Goal: Task Accomplishment & Management: Use online tool/utility

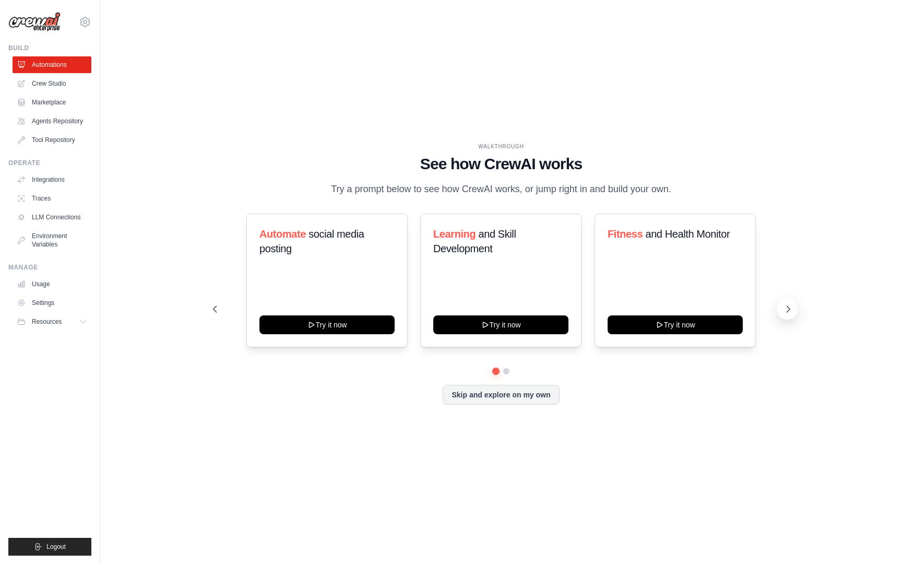
click at [790, 306] on icon at bounding box center [788, 309] width 10 height 10
click at [225, 308] on button at bounding box center [215, 309] width 21 height 21
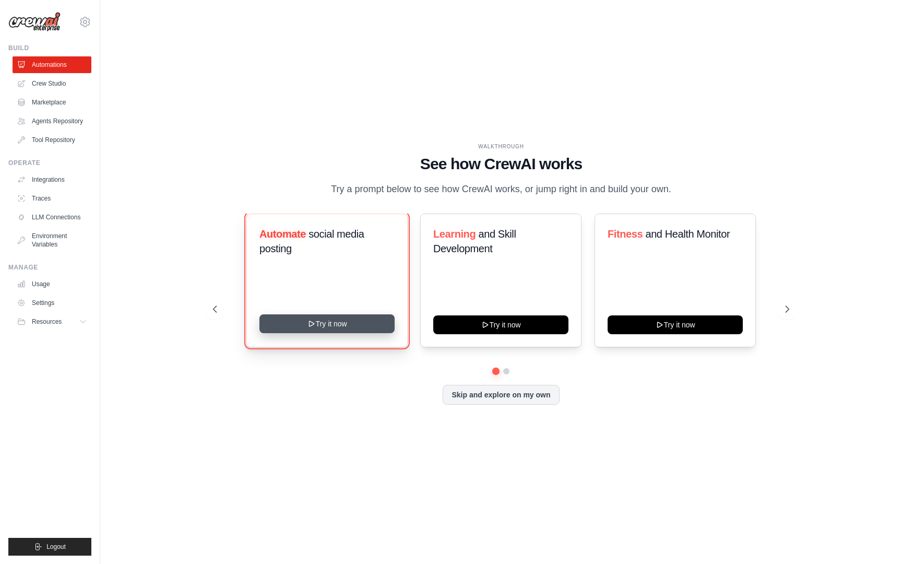
click at [362, 326] on button "Try it now" at bounding box center [326, 323] width 135 height 19
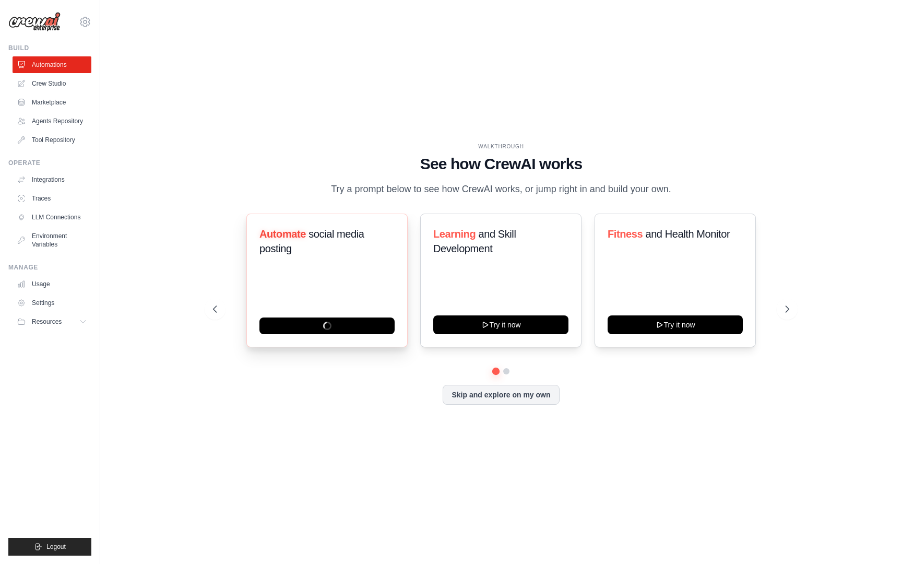
click at [334, 259] on div "Automate social media posting" at bounding box center [326, 246] width 135 height 38
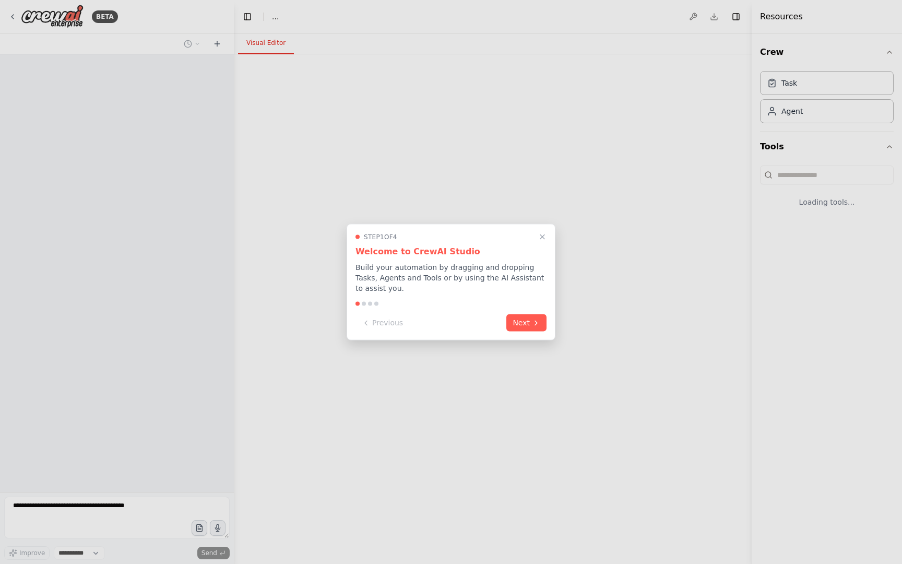
select select "****"
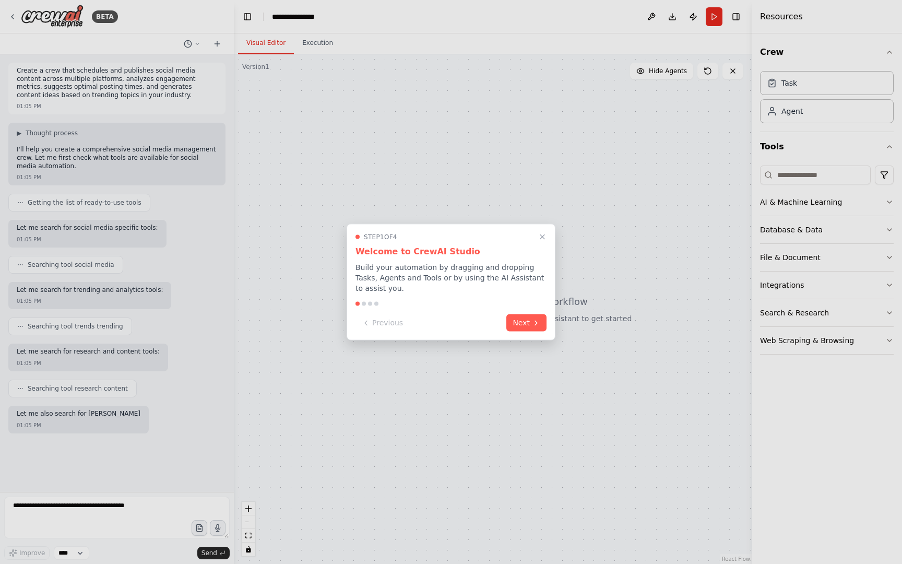
scroll to position [2, 0]
click at [521, 325] on button "Next" at bounding box center [526, 321] width 40 height 17
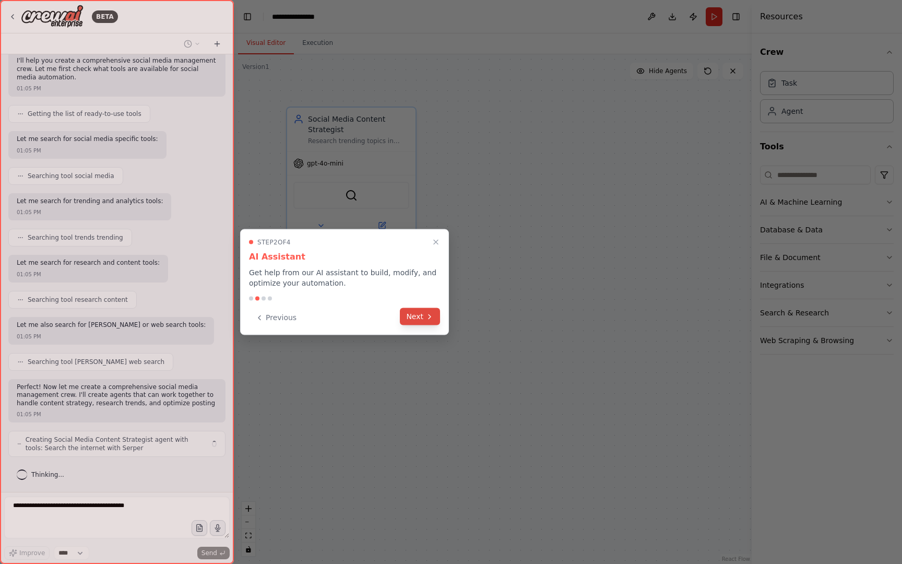
scroll to position [97, 0]
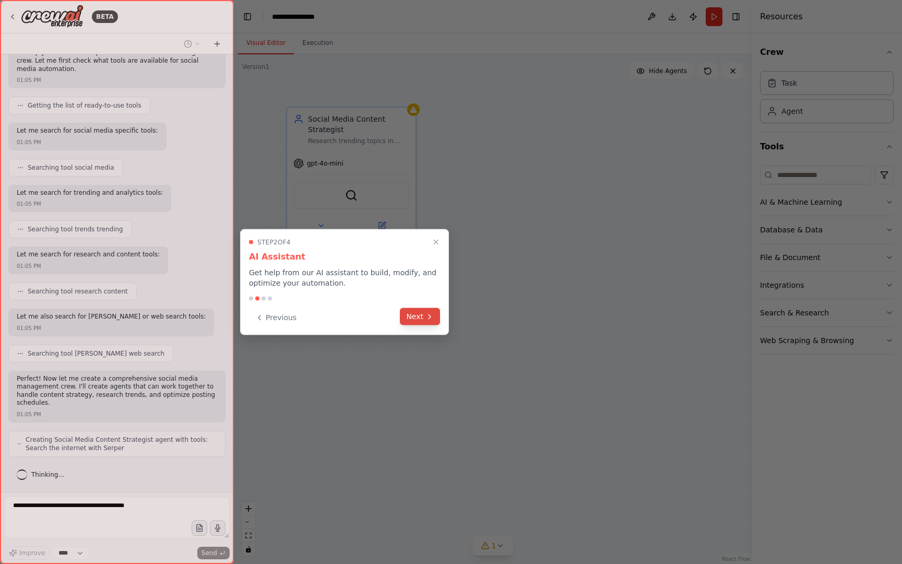
click at [429, 317] on icon at bounding box center [430, 316] width 2 height 4
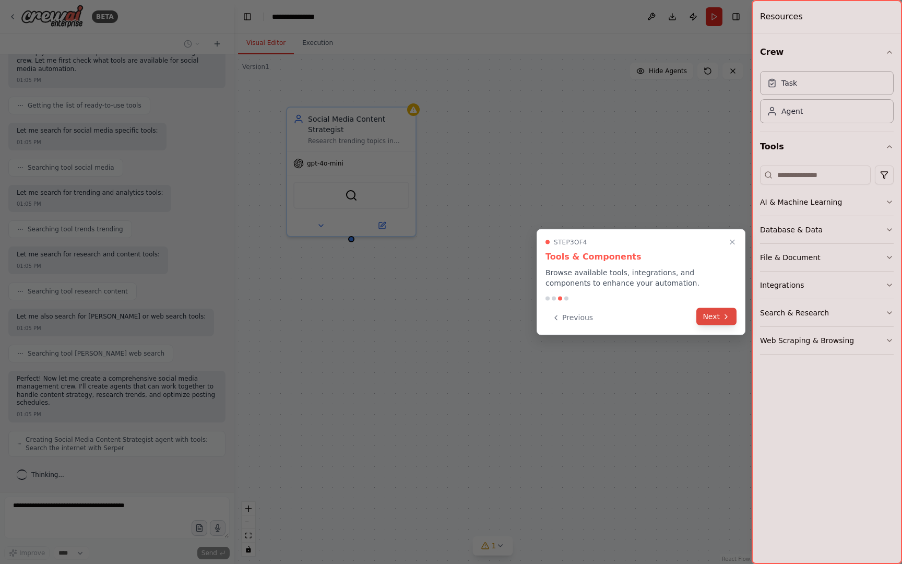
scroll to position [132, 0]
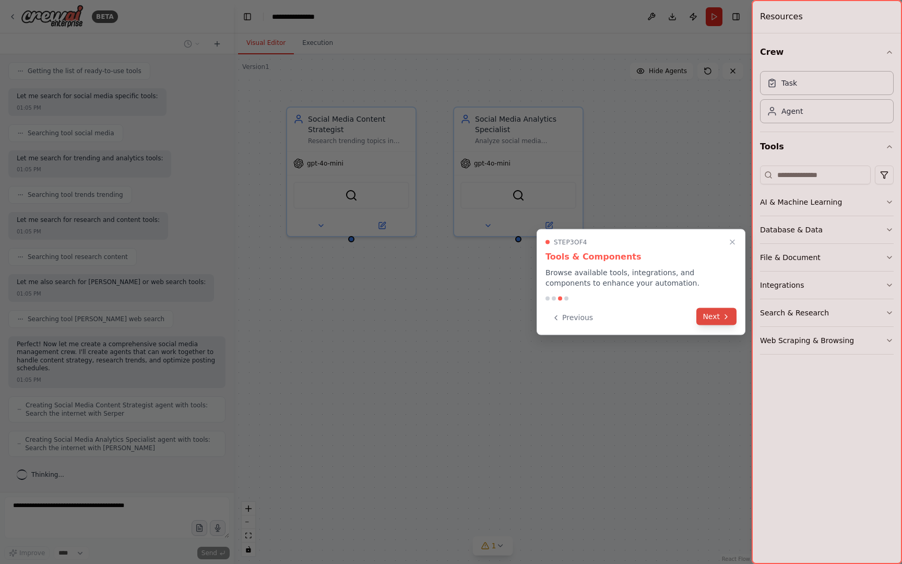
click at [710, 317] on button "Next" at bounding box center [716, 316] width 40 height 17
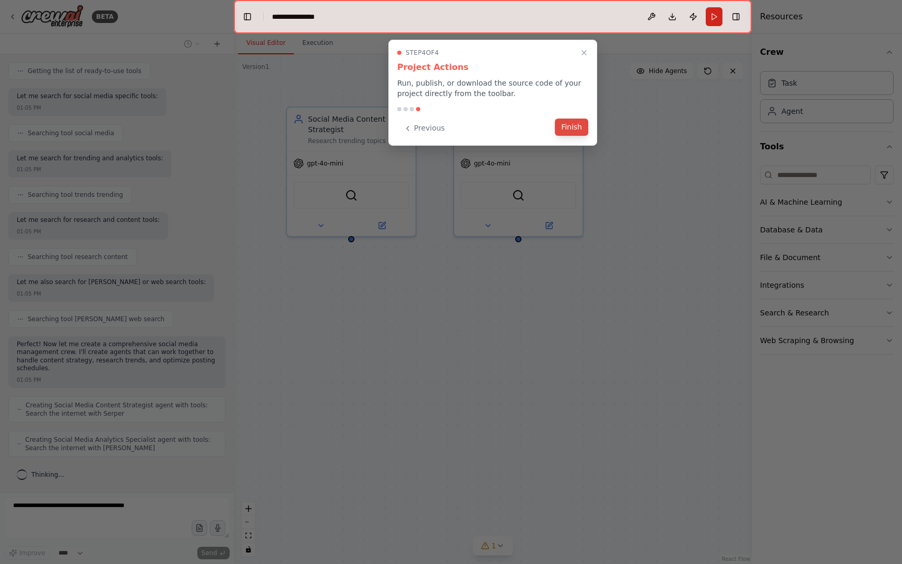
click at [578, 129] on button "Finish" at bounding box center [571, 127] width 33 height 17
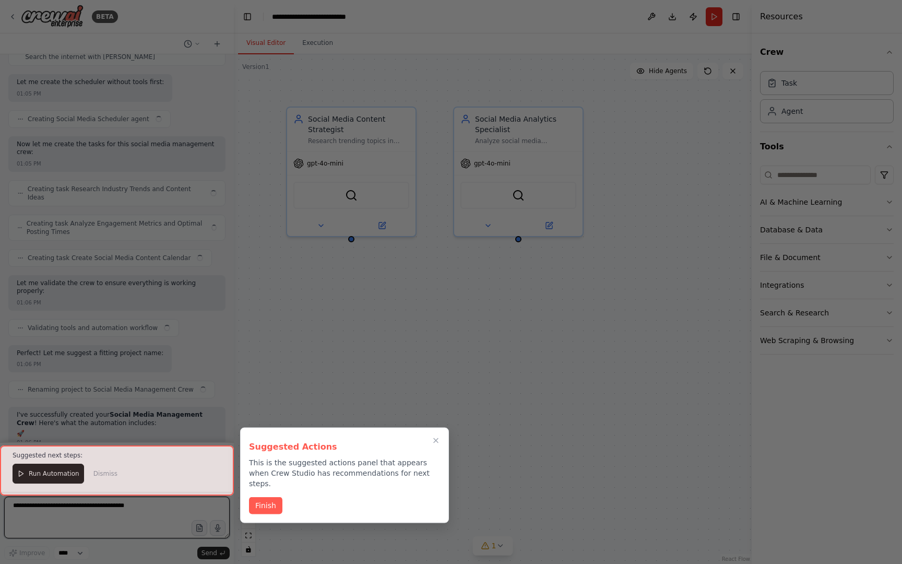
scroll to position [86, 0]
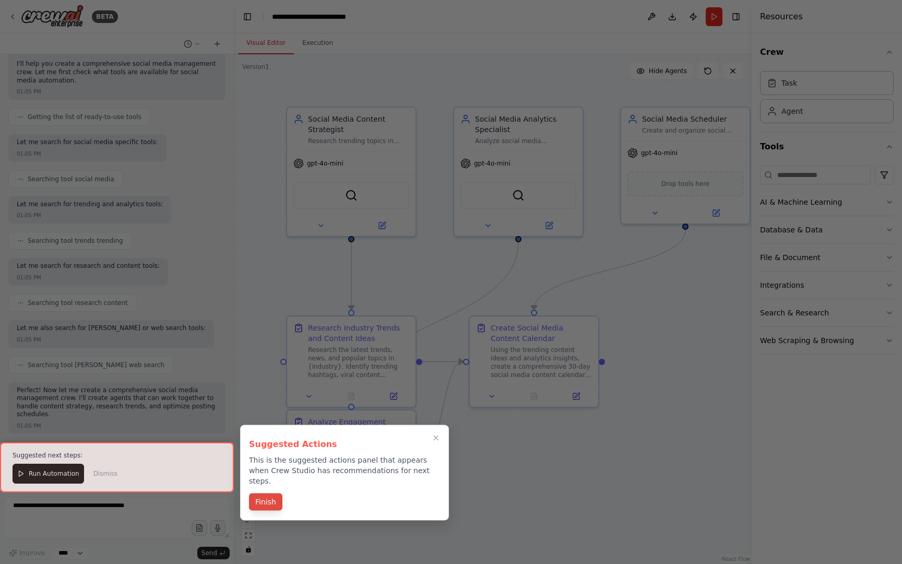
click at [268, 494] on button "Finish" at bounding box center [265, 501] width 33 height 17
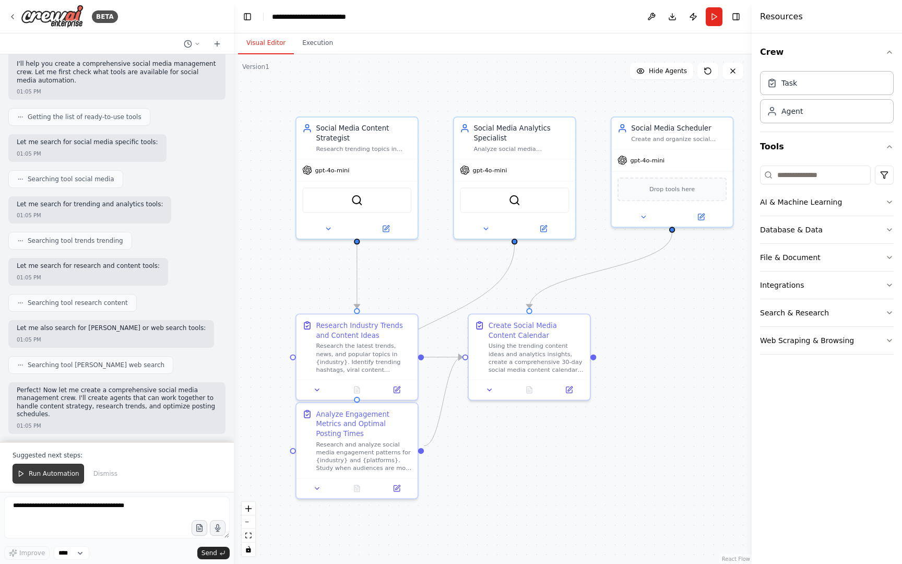
click at [47, 474] on span "Run Automation" at bounding box center [54, 473] width 51 height 8
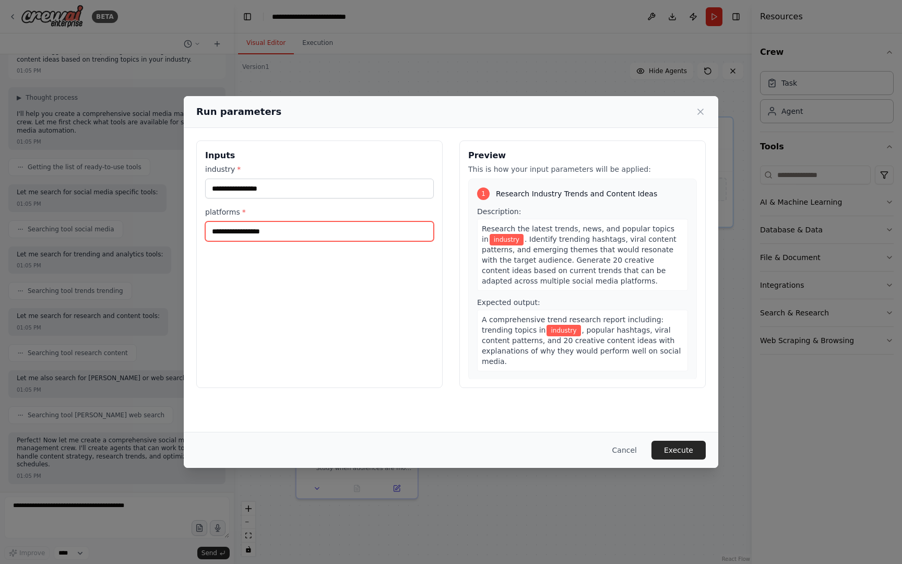
click at [254, 240] on input "platforms *" at bounding box center [319, 231] width 229 height 20
type input "**********"
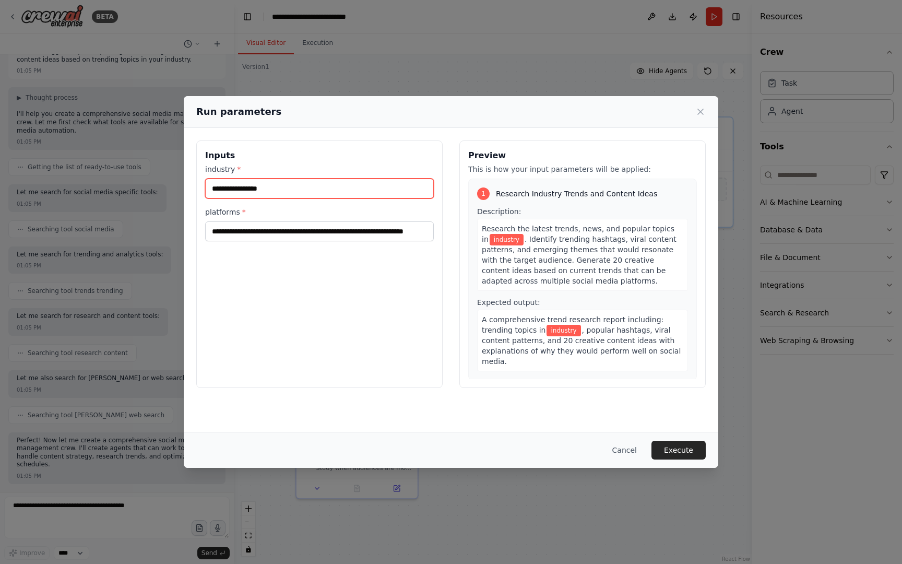
scroll to position [0, 0]
click at [297, 185] on input "industry *" at bounding box center [319, 189] width 229 height 20
type input "*"
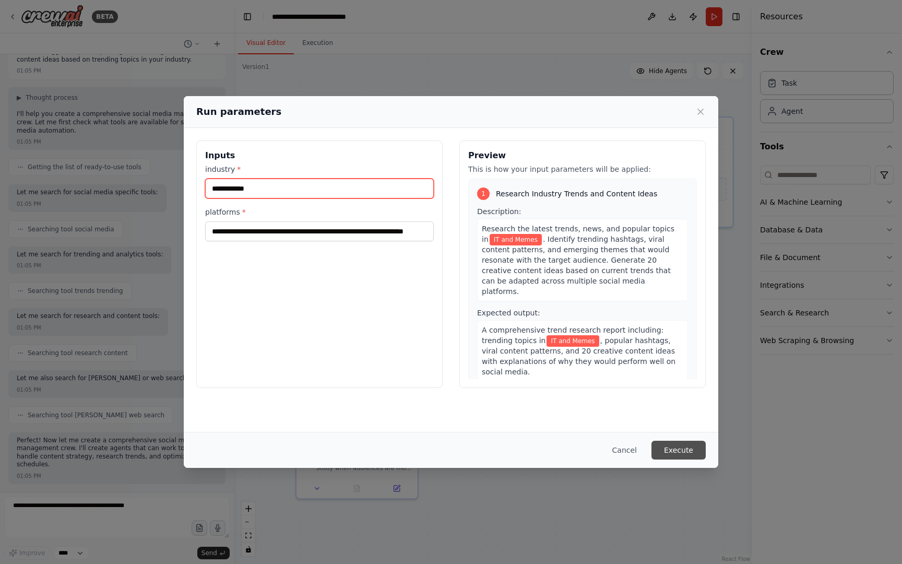
type input "**********"
click at [678, 447] on button "Execute" at bounding box center [679, 450] width 54 height 19
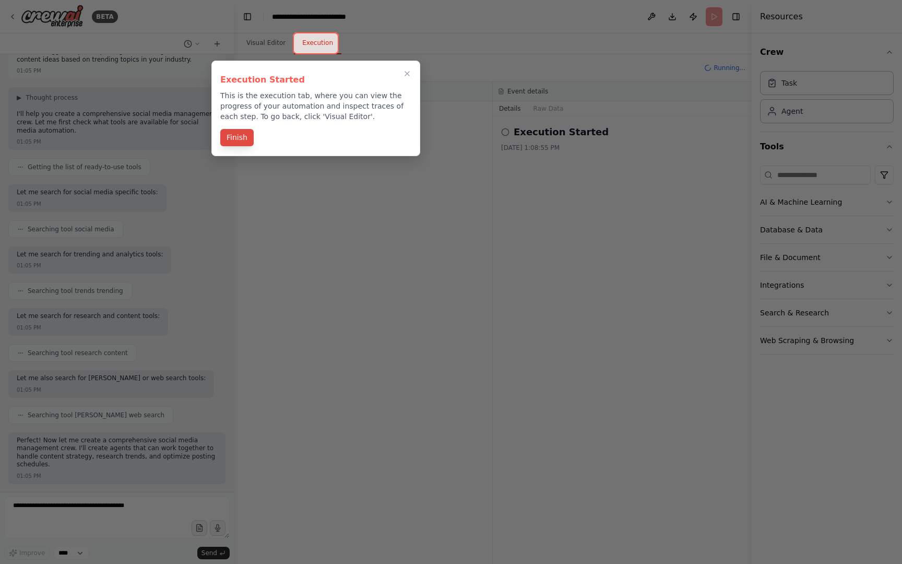
click at [244, 141] on button "Finish" at bounding box center [236, 137] width 33 height 17
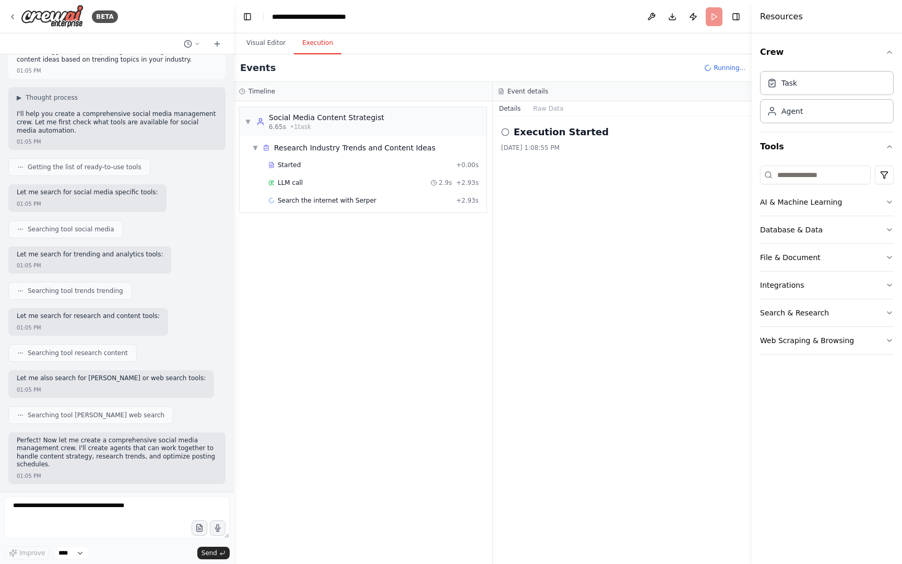
click at [514, 21] on header "**********" at bounding box center [493, 16] width 518 height 33
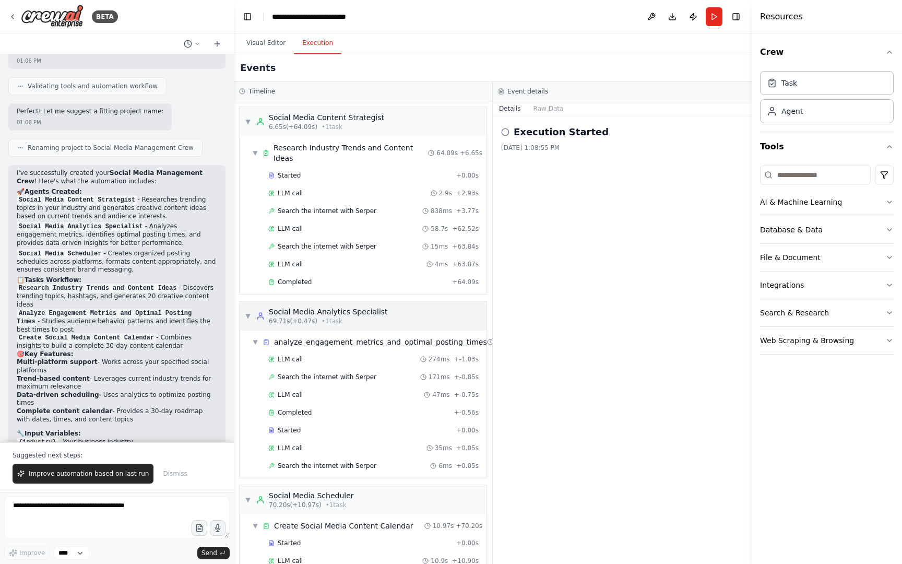
scroll to position [28, 0]
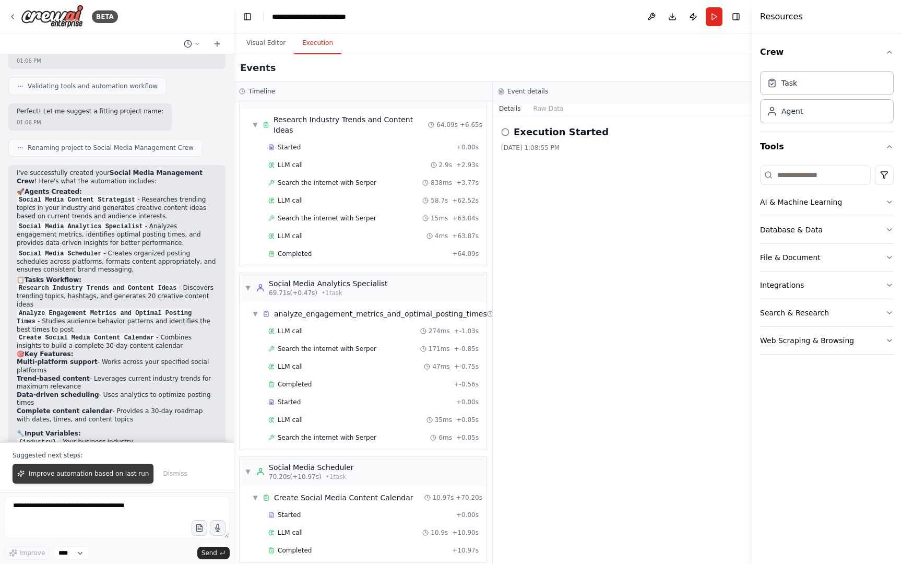
click at [104, 478] on button "Improve automation based on last run" at bounding box center [83, 474] width 141 height 20
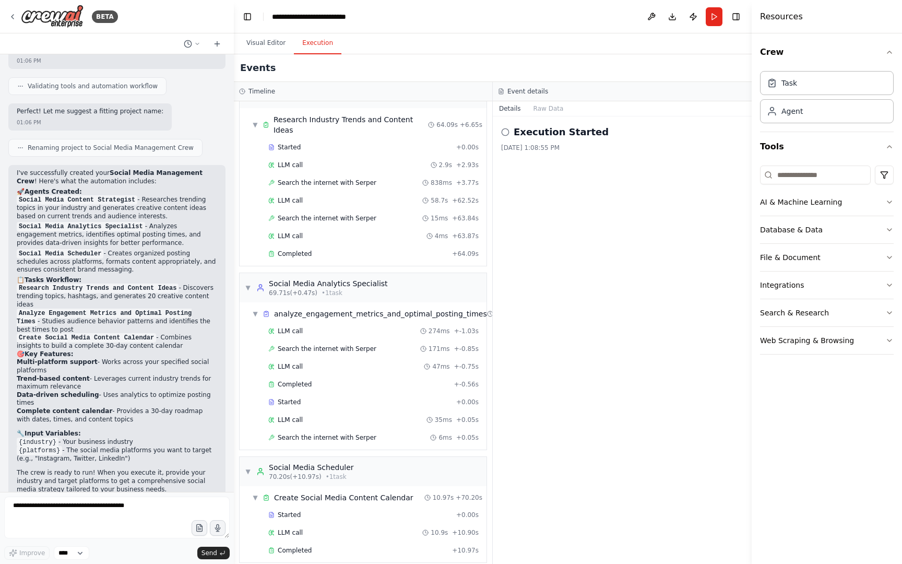
scroll to position [783, 0]
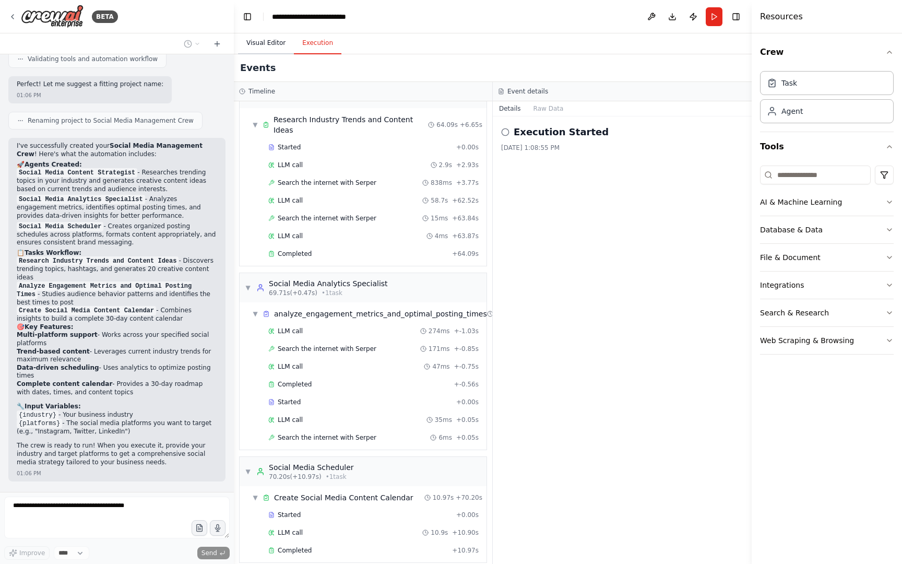
click at [275, 43] on button "Visual Editor" at bounding box center [266, 43] width 56 height 22
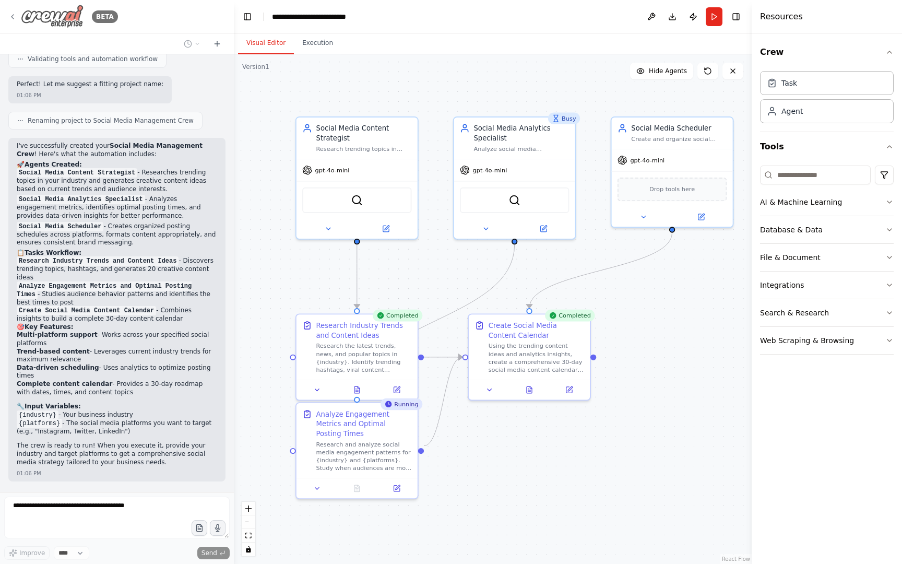
click at [18, 16] on div "BETA" at bounding box center [63, 16] width 110 height 23
click at [13, 15] on icon at bounding box center [12, 17] width 2 height 4
click at [55, 16] on img at bounding box center [52, 16] width 63 height 23
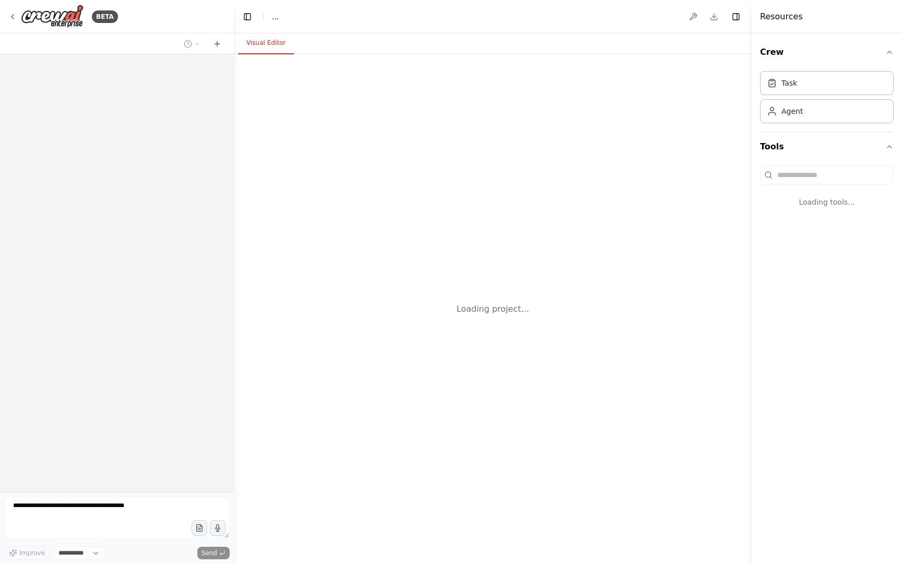
select select "****"
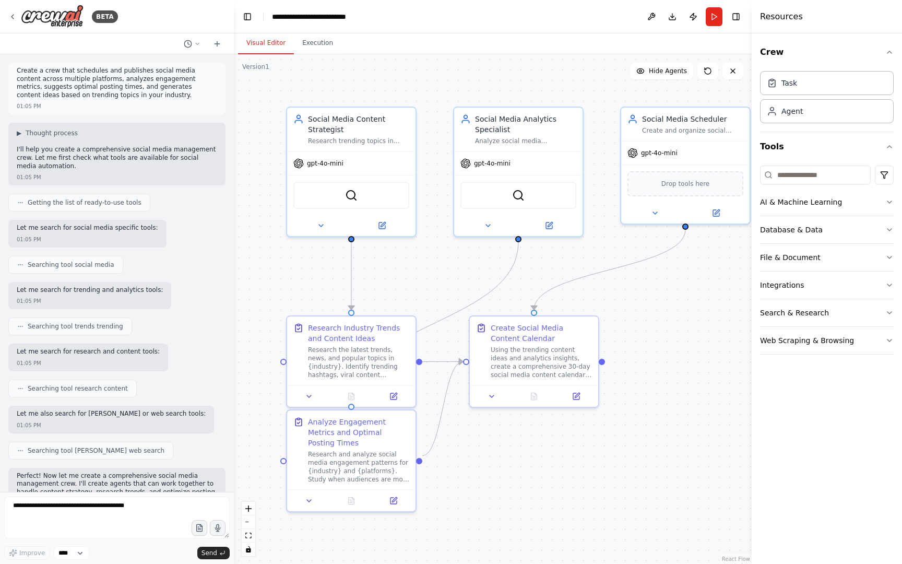
scroll to position [1125, 0]
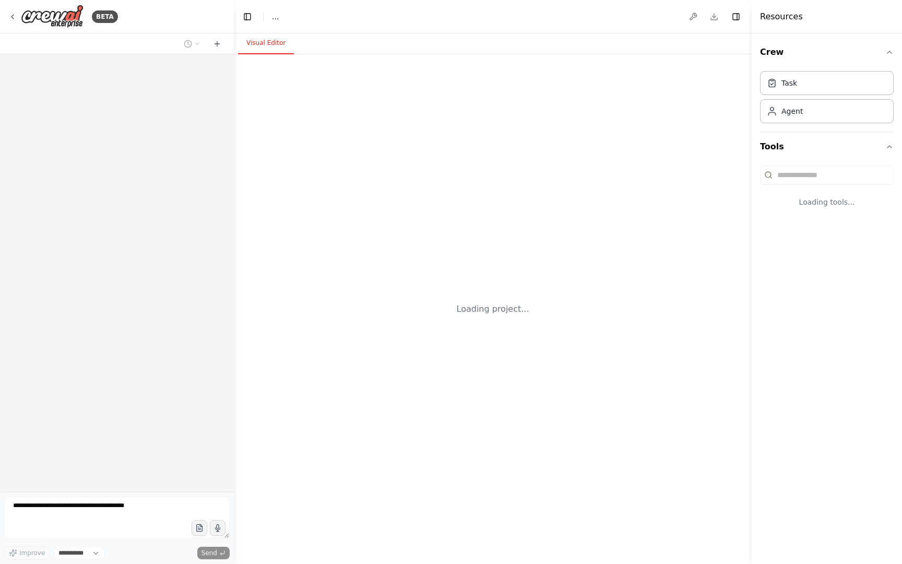
select select "****"
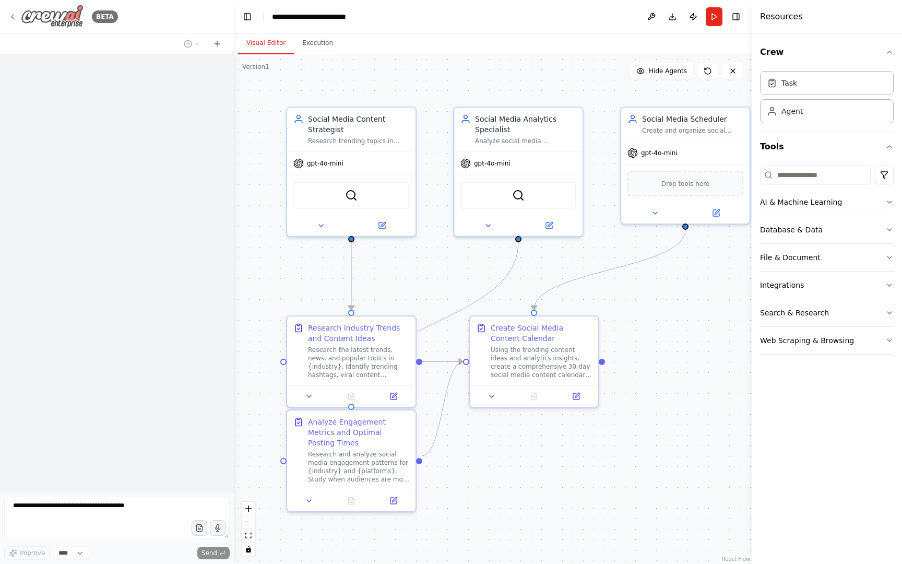
scroll to position [1125, 0]
click at [17, 14] on div "BETA" at bounding box center [63, 16] width 110 height 23
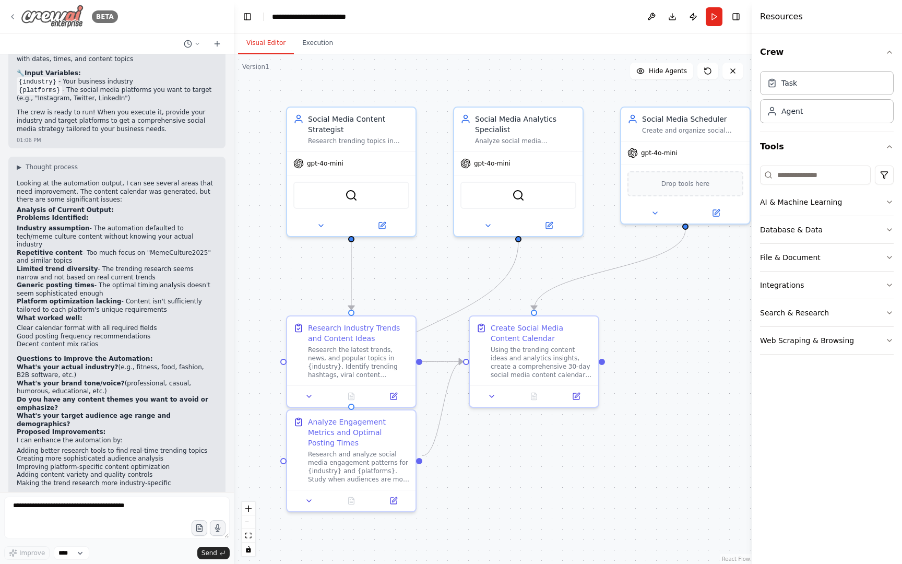
click at [42, 19] on img at bounding box center [52, 16] width 63 height 23
